Goal: Navigation & Orientation: Go to known website

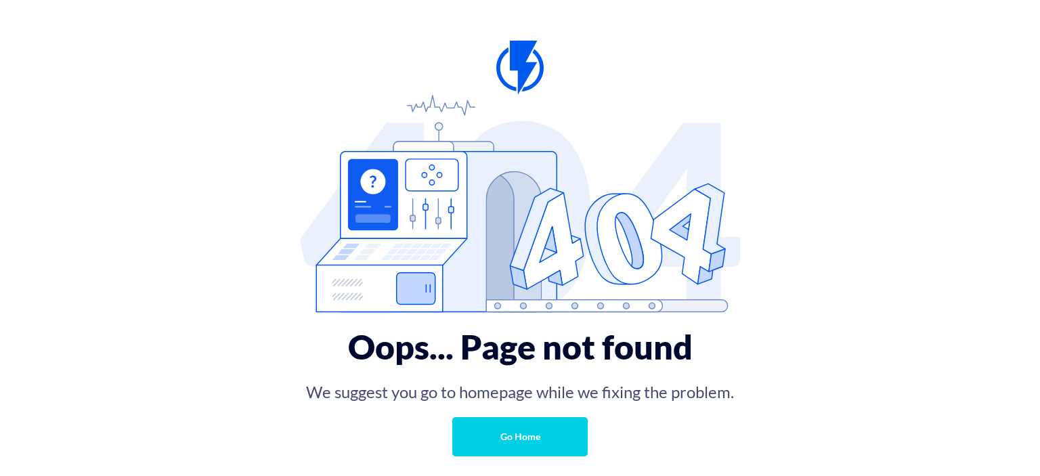
click at [510, 448] on link "Go Home" at bounding box center [519, 436] width 135 height 39
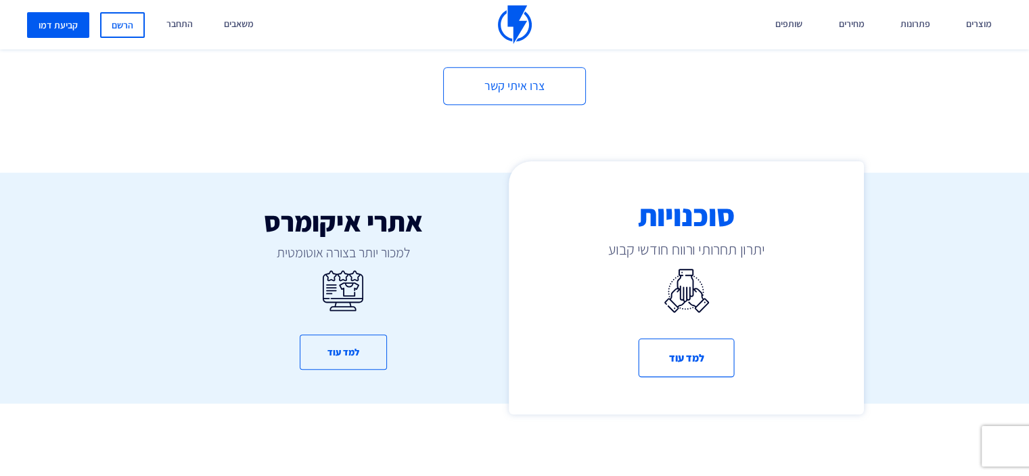
scroll to position [767, 0]
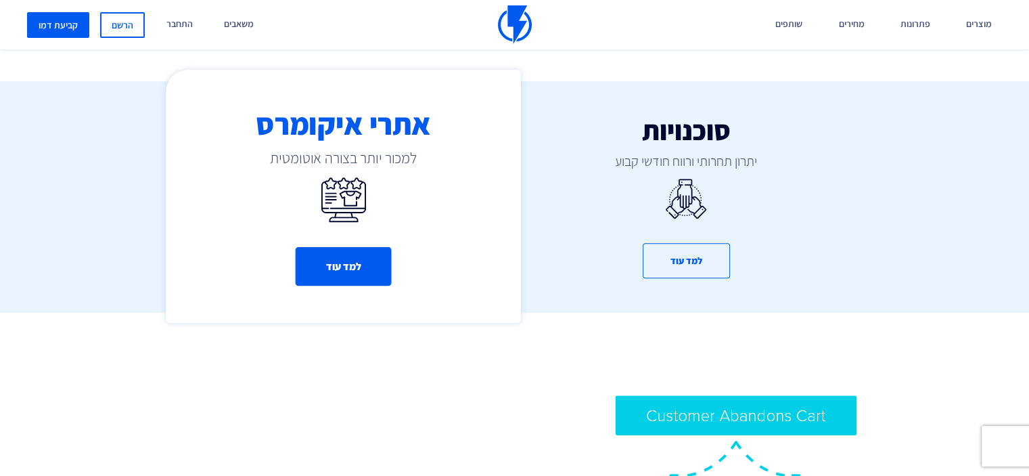
click at [338, 263] on button "למד עוד" at bounding box center [343, 267] width 96 height 39
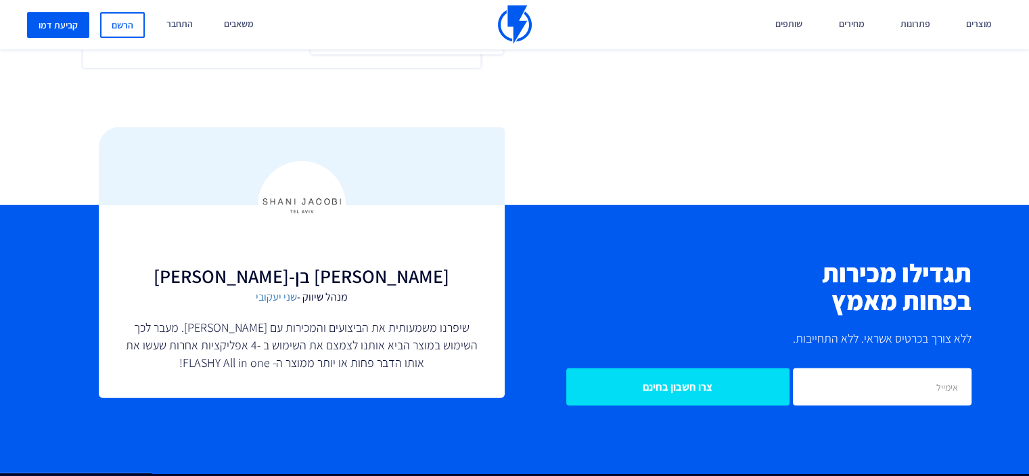
scroll to position [3520, 0]
